Goal: Check status

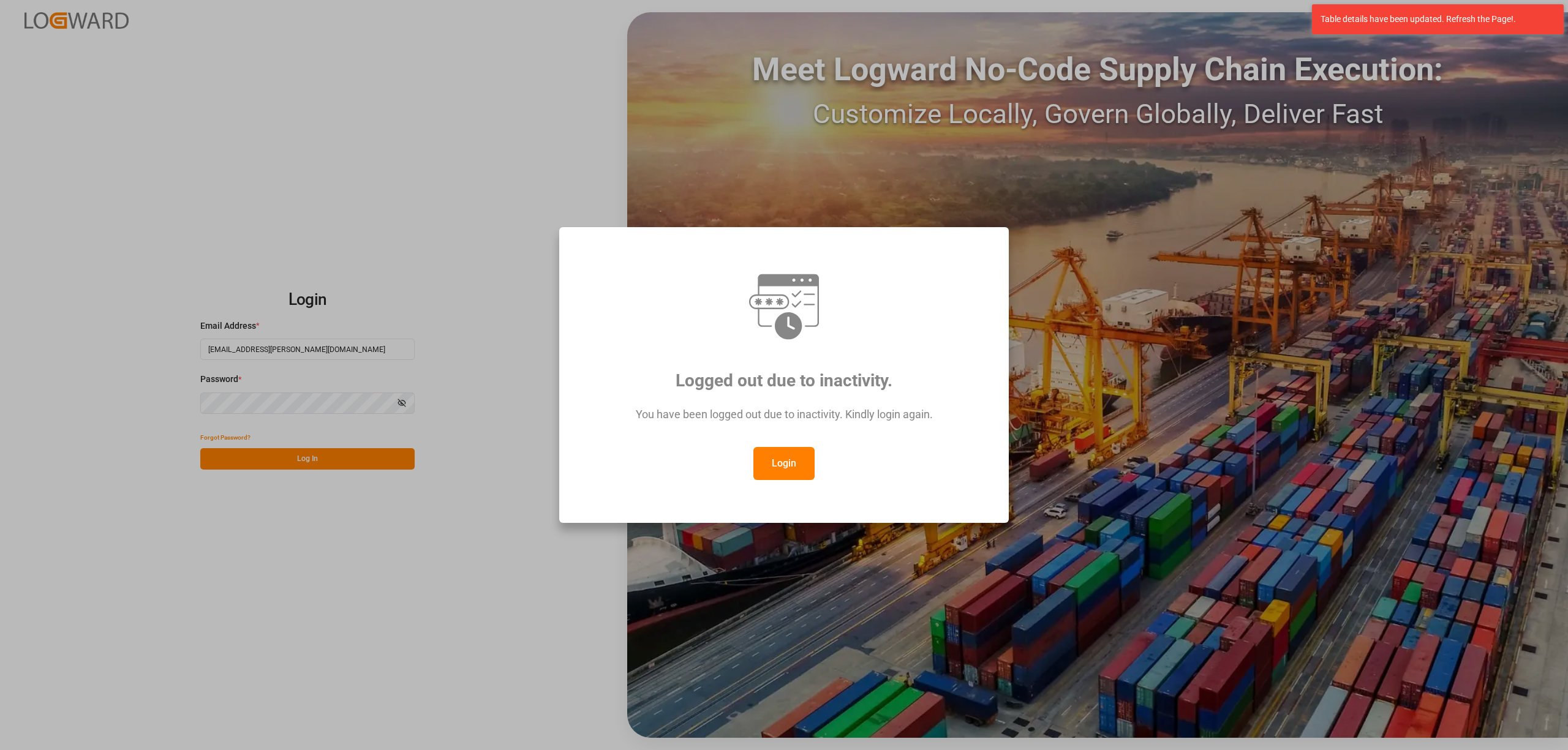
click at [792, 466] on button "Login" at bounding box center [783, 464] width 61 height 33
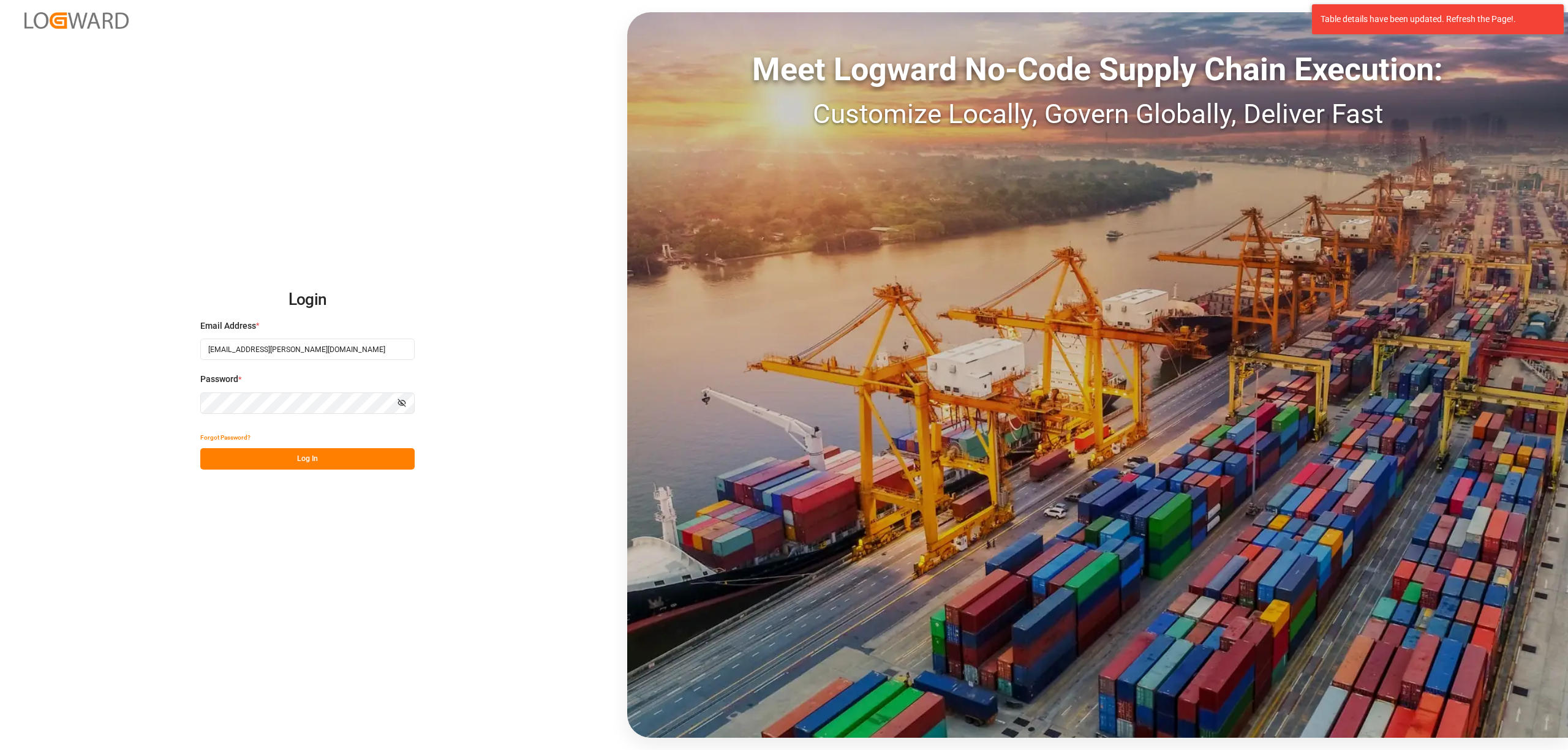
click at [309, 464] on button "Log In" at bounding box center [307, 459] width 214 height 22
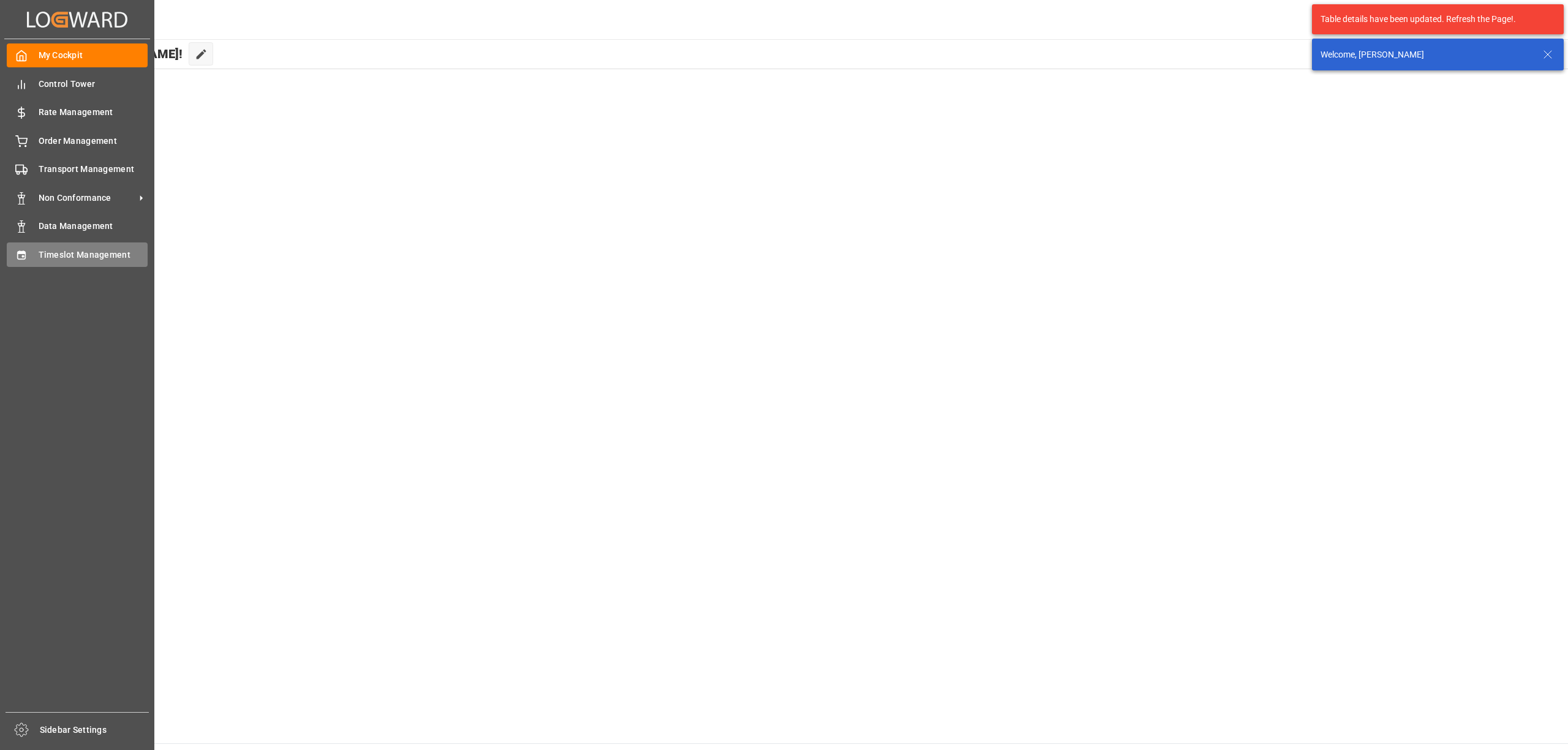
click at [28, 265] on div "Timeslot Management Timeslot Management" at bounding box center [76, 254] width 141 height 24
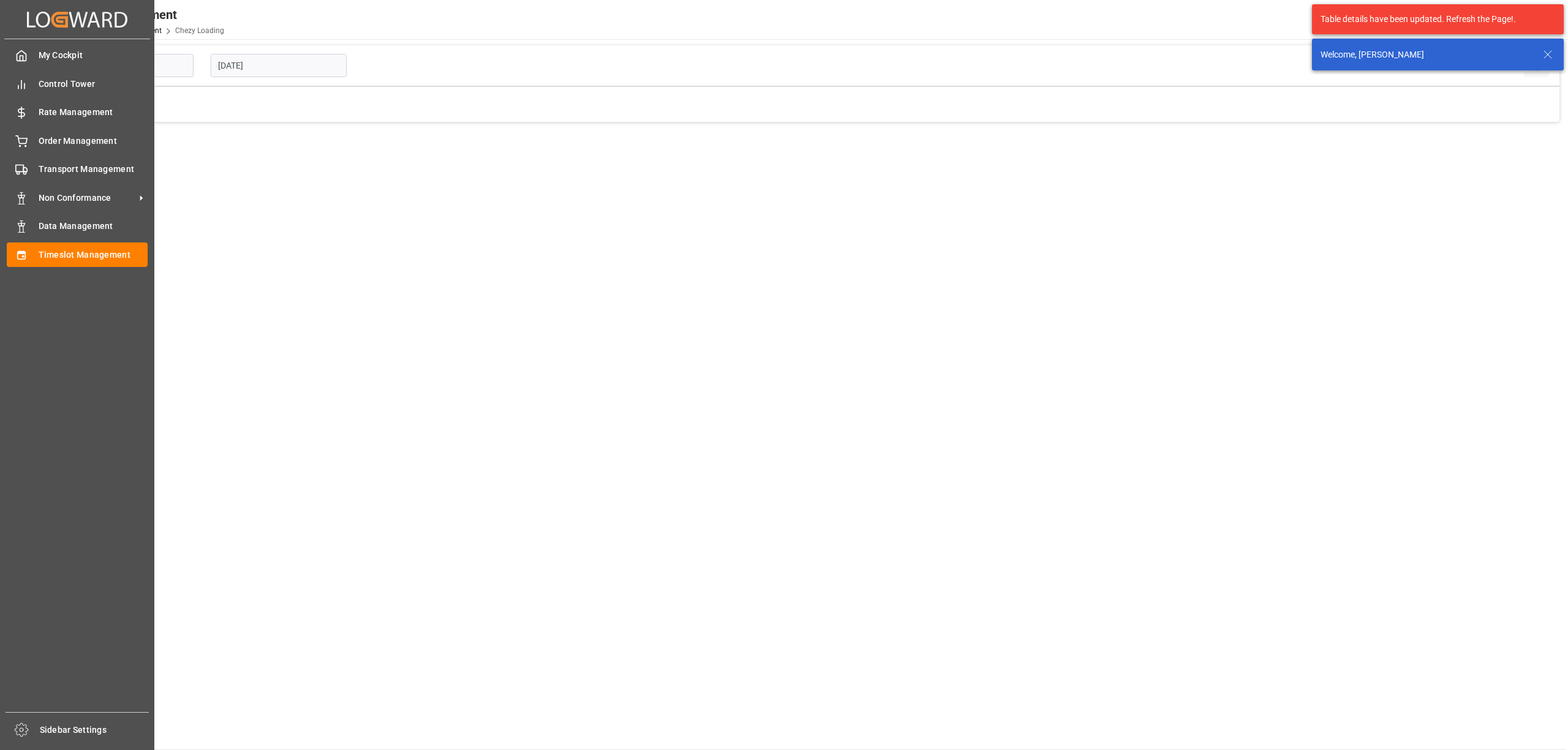
type input "Chezy Loading"
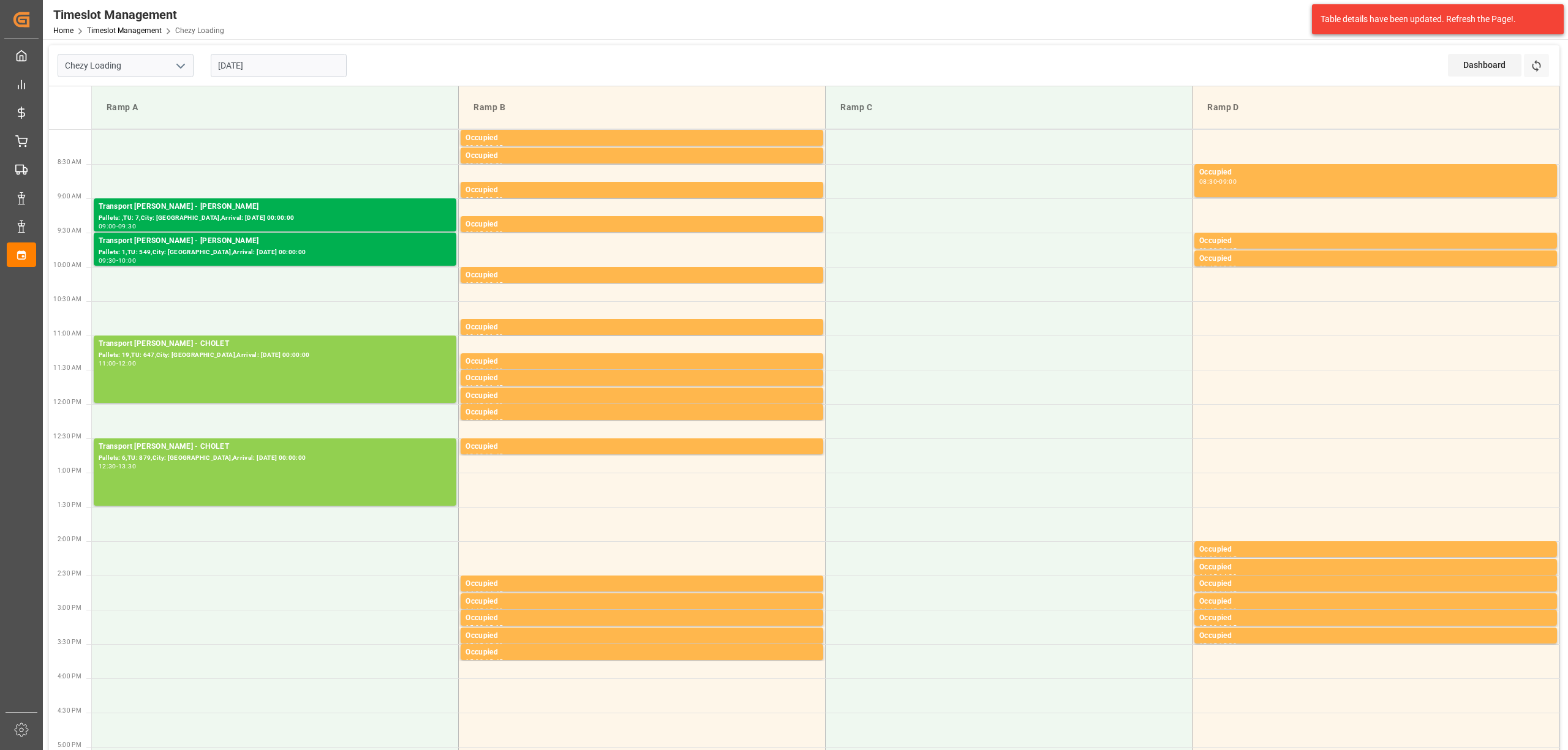
click at [400, 40] on div "Chezy Loading [DATE] Dashboard View Dashboard Refresh Time Slots Ramp A Ramp B …" at bounding box center [803, 654] width 1523 height 1231
